Goal: Task Accomplishment & Management: Use online tool/utility

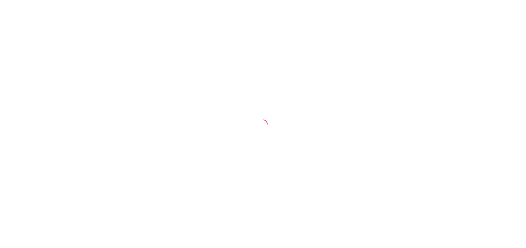
select select "ALL"
select select "0"
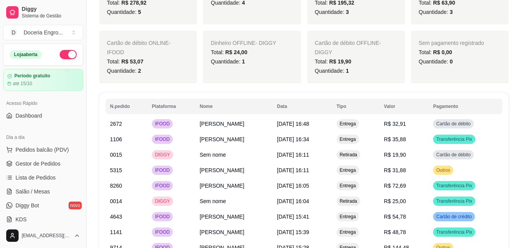
scroll to position [697, 0]
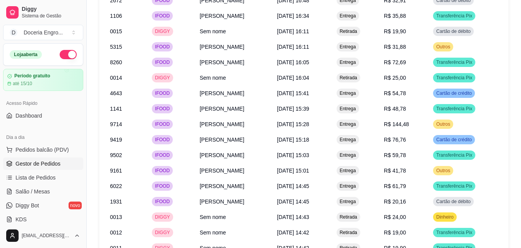
click at [46, 167] on span "Gestor de Pedidos" at bounding box center [37, 164] width 45 height 8
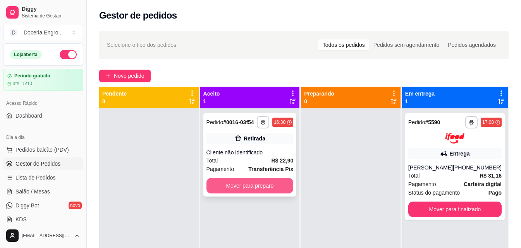
click at [240, 188] on button "Mover para preparo" at bounding box center [249, 185] width 87 height 15
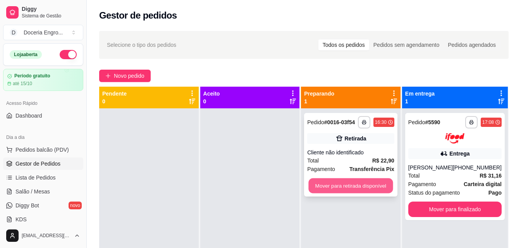
click at [376, 187] on button "Mover para retirada disponível" at bounding box center [350, 185] width 84 height 15
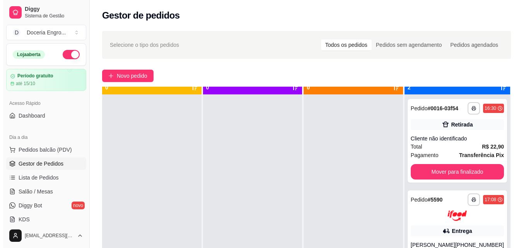
scroll to position [22, 0]
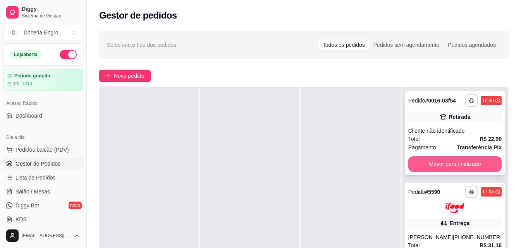
click at [461, 166] on button "Mover para finalizado" at bounding box center [454, 163] width 93 height 15
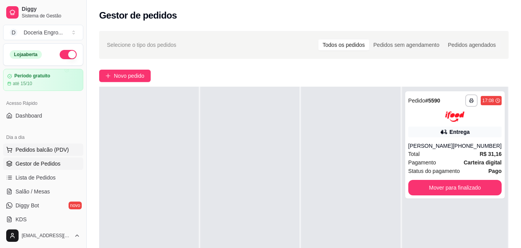
click at [50, 145] on button "Pedidos balcão (PDV)" at bounding box center [43, 150] width 80 height 12
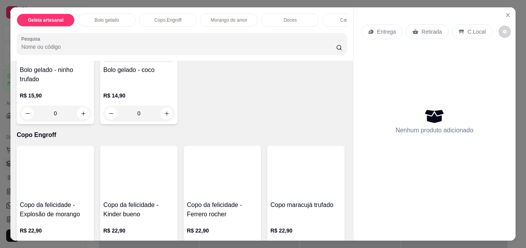
scroll to position [194, 0]
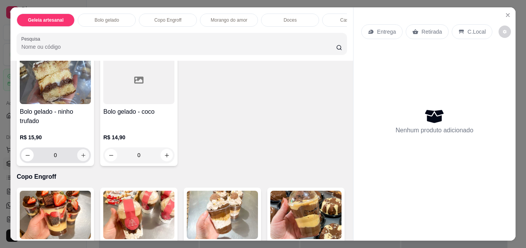
click at [82, 157] on icon "increase-product-quantity" at bounding box center [84, 155] width 6 height 6
type input "1"
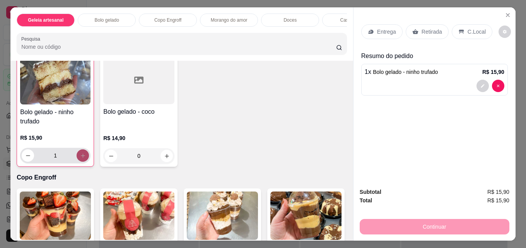
scroll to position [194, 0]
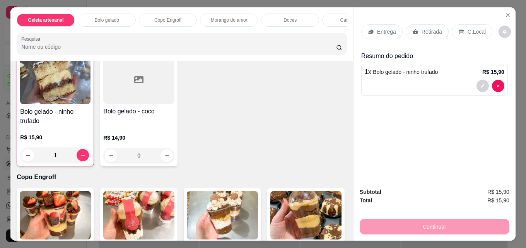
click at [238, 128] on div "Bolo gelado - ninho trufado R$ 15,90 1 Bolo gelado - coco R$ 14,90 0" at bounding box center [182, 109] width 331 height 114
click at [427, 29] on p "Retirada" at bounding box center [432, 32] width 21 height 8
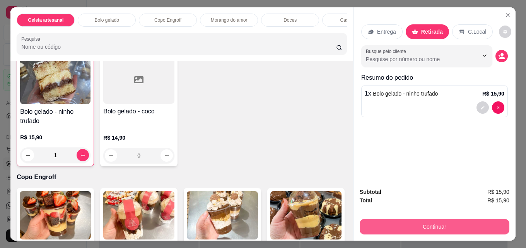
click at [436, 225] on button "Continuar" at bounding box center [435, 226] width 150 height 15
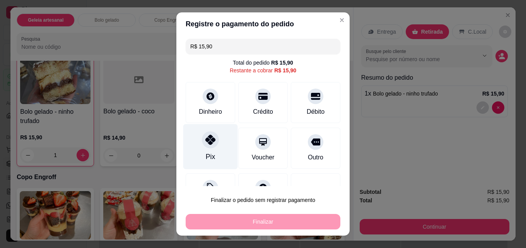
click at [216, 163] on div "Pix" at bounding box center [210, 146] width 55 height 45
type input "R$ 0,00"
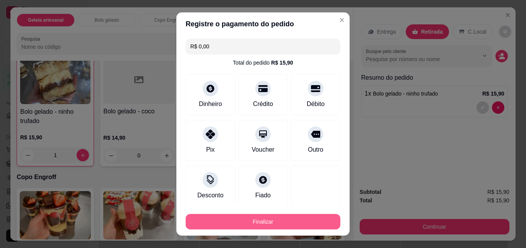
click at [246, 221] on button "Finalizar" at bounding box center [263, 221] width 155 height 15
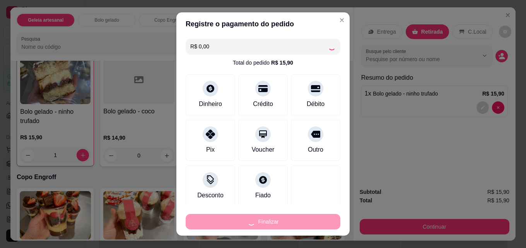
type input "0"
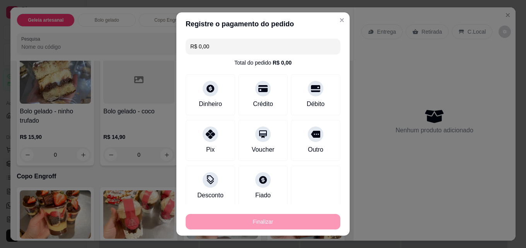
type input "-R$ 15,90"
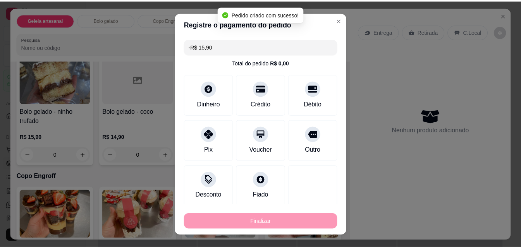
scroll to position [194, 0]
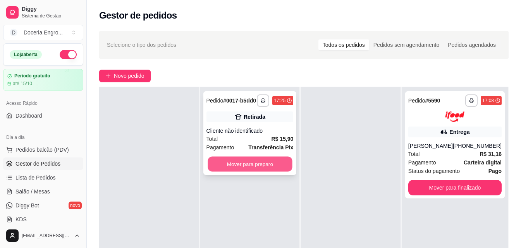
click at [252, 170] on button "Mover para preparo" at bounding box center [249, 164] width 84 height 15
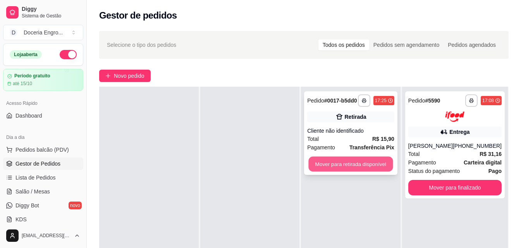
click at [329, 163] on button "Mover para retirada disponível" at bounding box center [350, 164] width 84 height 15
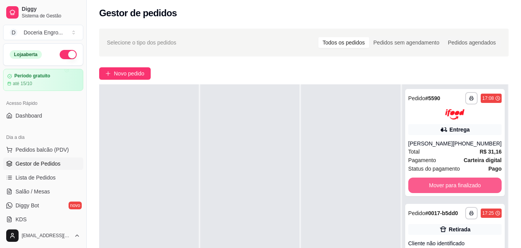
scroll to position [116, 0]
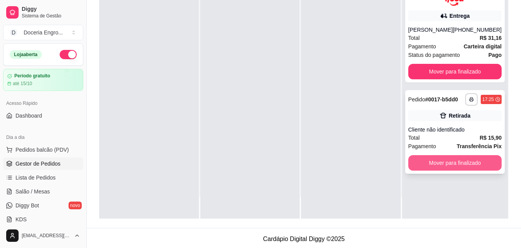
click at [444, 167] on button "Mover para finalizado" at bounding box center [454, 162] width 93 height 15
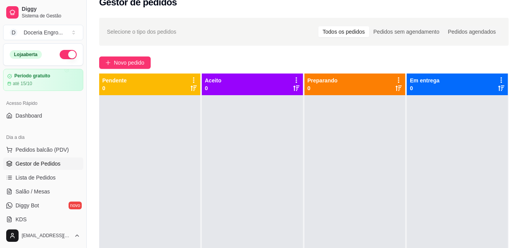
scroll to position [0, 0]
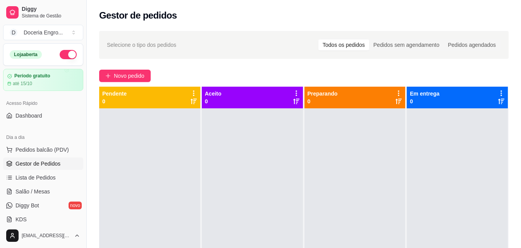
click at [174, 16] on div "Gestor de pedidos" at bounding box center [303, 15] width 409 height 12
click at [182, 13] on div "Gestor de pedidos" at bounding box center [303, 15] width 409 height 12
click at [217, 64] on div "Selecione o tipo dos pedidos Todos os pedidos Pedidos sem agendamento Pedidos a…" at bounding box center [304, 185] width 434 height 318
click at [221, 24] on div "Gestor de pedidos" at bounding box center [304, 13] width 434 height 26
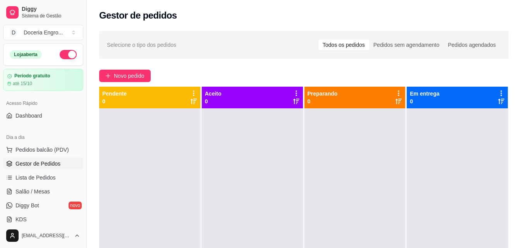
click at [221, 24] on div "Gestor de pedidos" at bounding box center [304, 13] width 434 height 26
click at [317, 7] on div "Gestor de pedidos" at bounding box center [304, 13] width 434 height 26
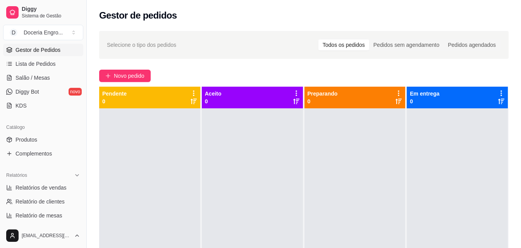
scroll to position [116, 0]
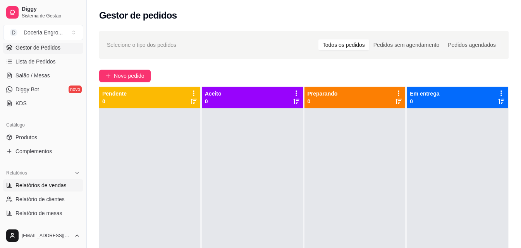
click at [51, 190] on link "Relatórios de vendas" at bounding box center [43, 185] width 80 height 12
select select "ALL"
select select "0"
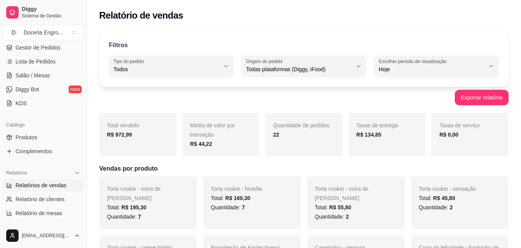
click at [207, 44] on div "Filtros" at bounding box center [304, 46] width 390 height 10
